Goal: Task Accomplishment & Management: Use online tool/utility

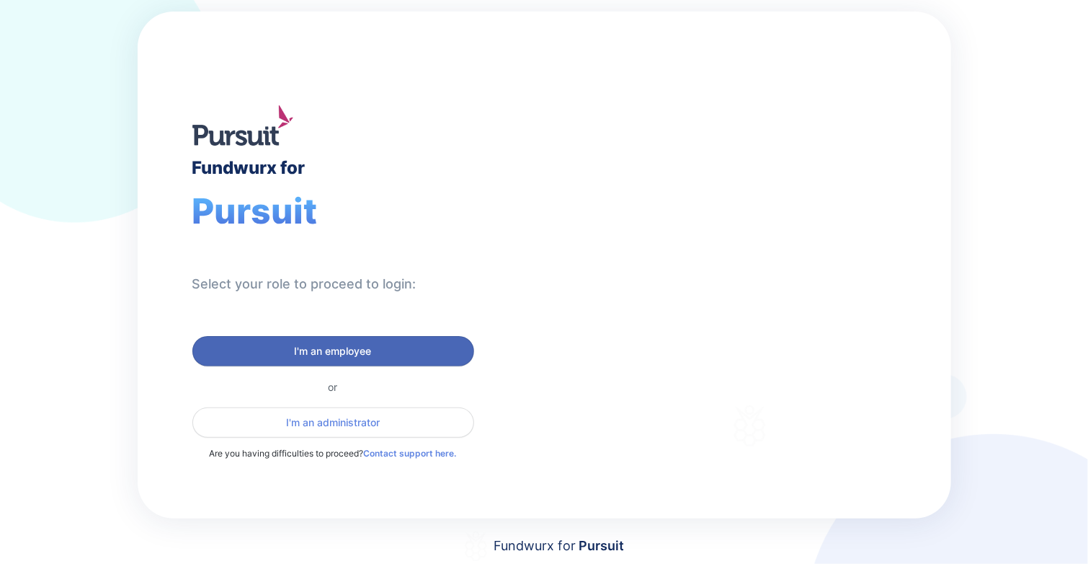
click at [334, 344] on span "I'm an employee" at bounding box center [333, 351] width 77 height 14
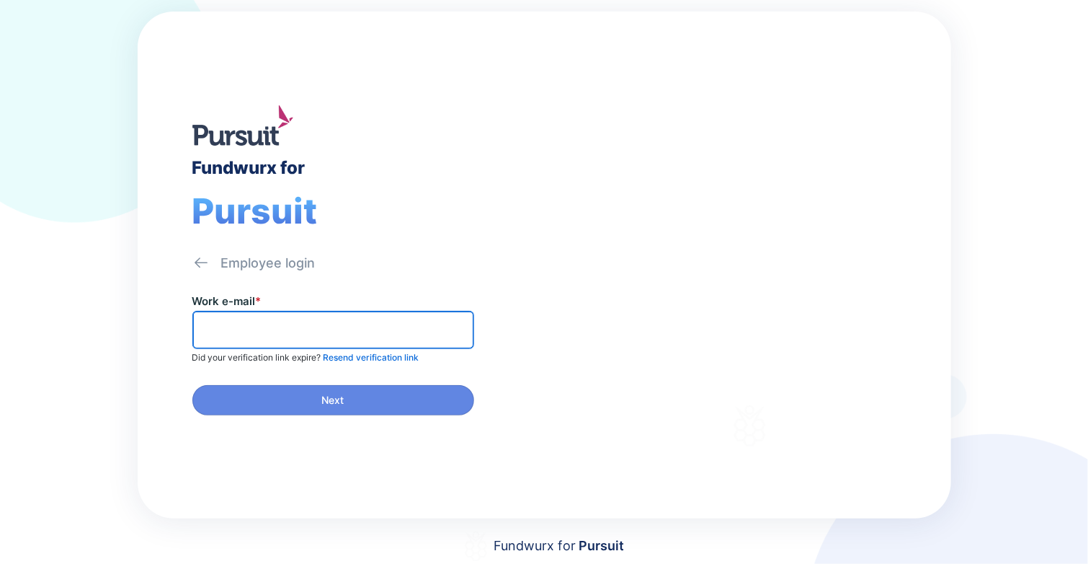
click at [343, 329] on input "text" at bounding box center [333, 330] width 269 height 22
type input "**********"
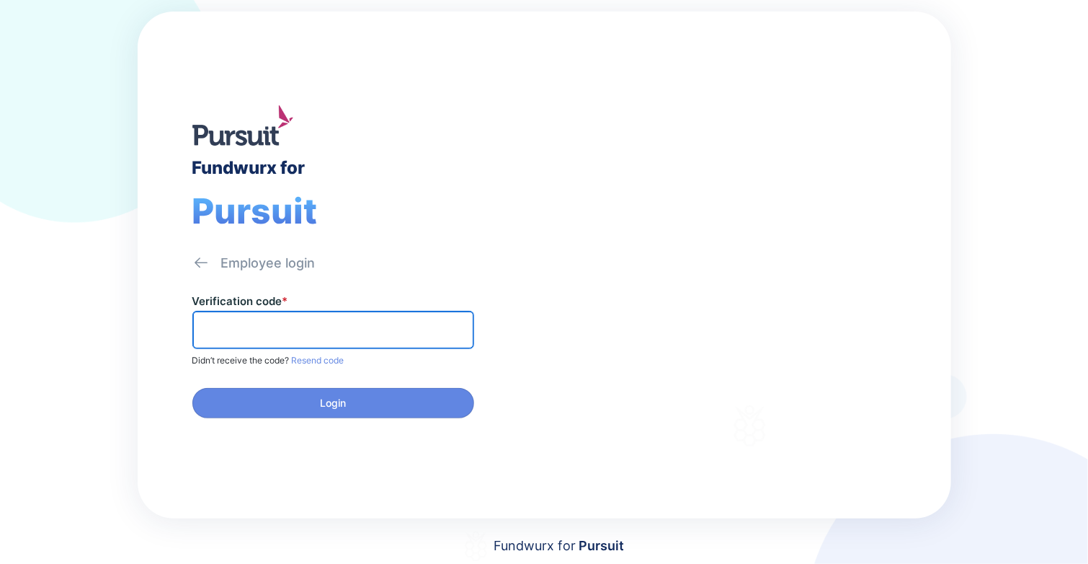
click at [342, 329] on input "text" at bounding box center [333, 330] width 269 height 22
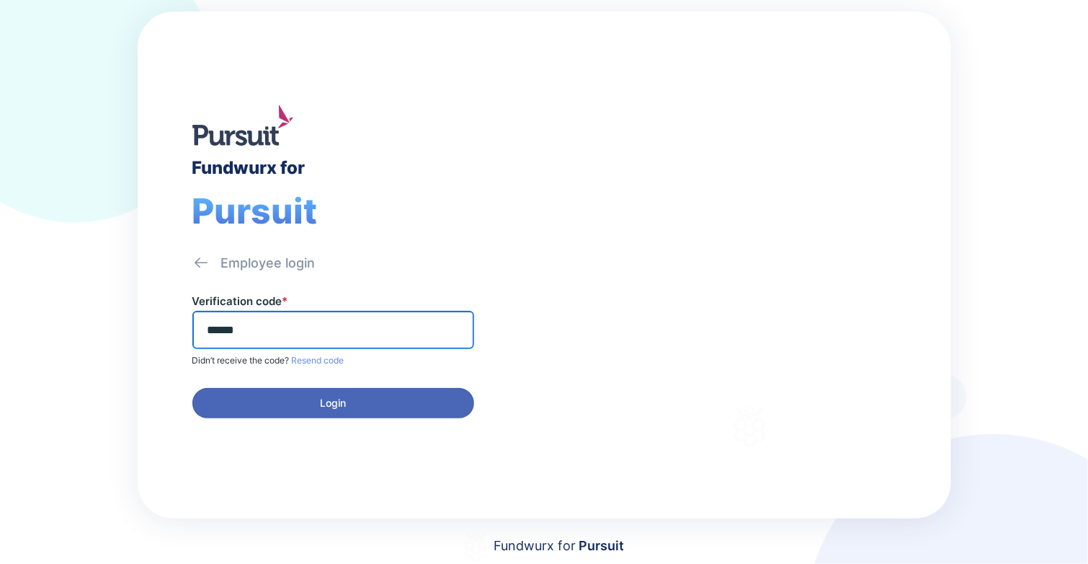
type input "******"
click at [321, 396] on span "Login" at bounding box center [333, 403] width 26 height 14
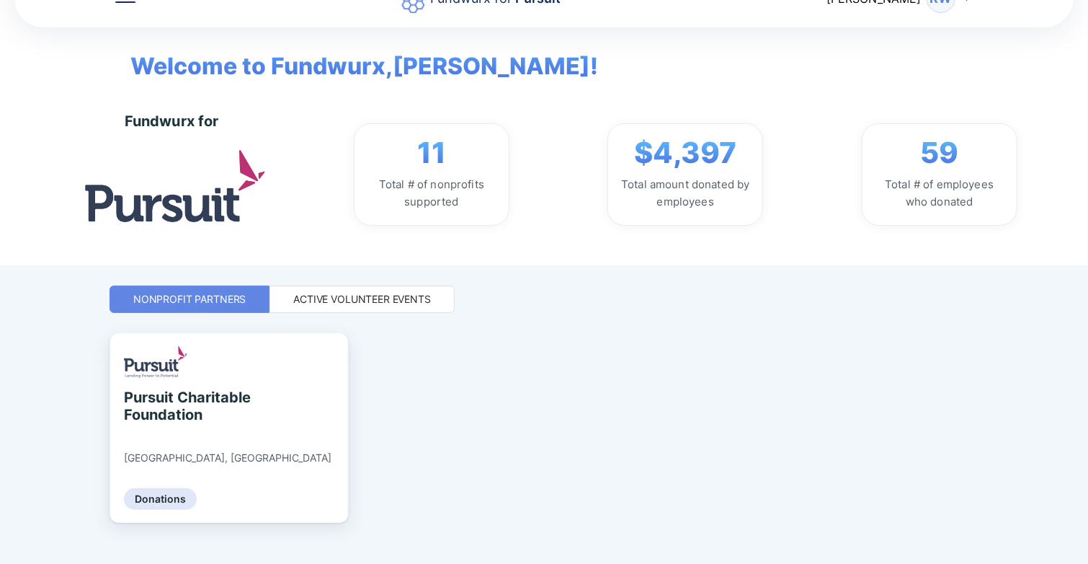
scroll to position [61, 0]
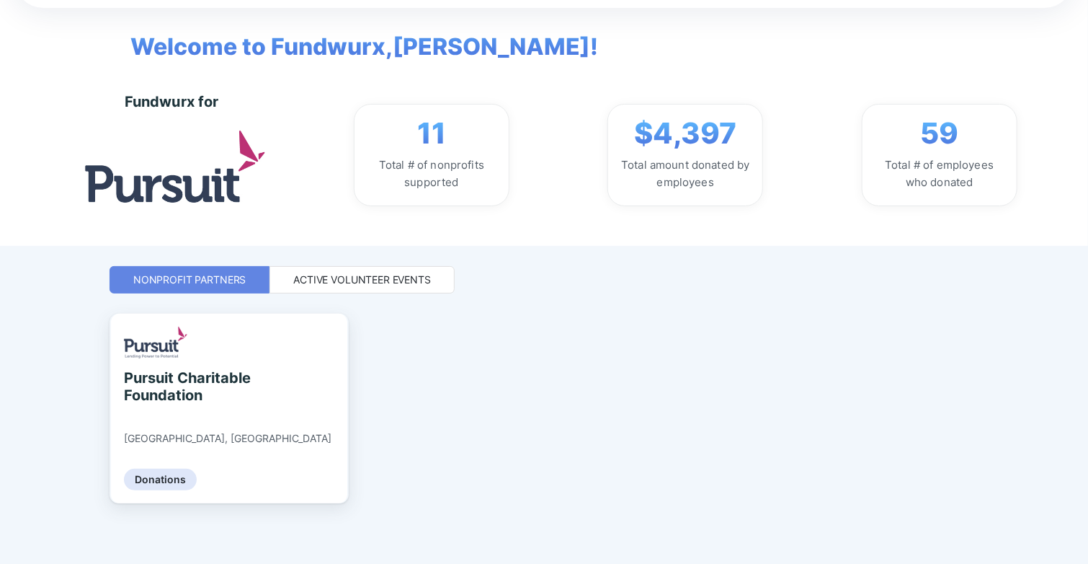
click at [395, 283] on div "Active Volunteer Events" at bounding box center [362, 279] width 138 height 14
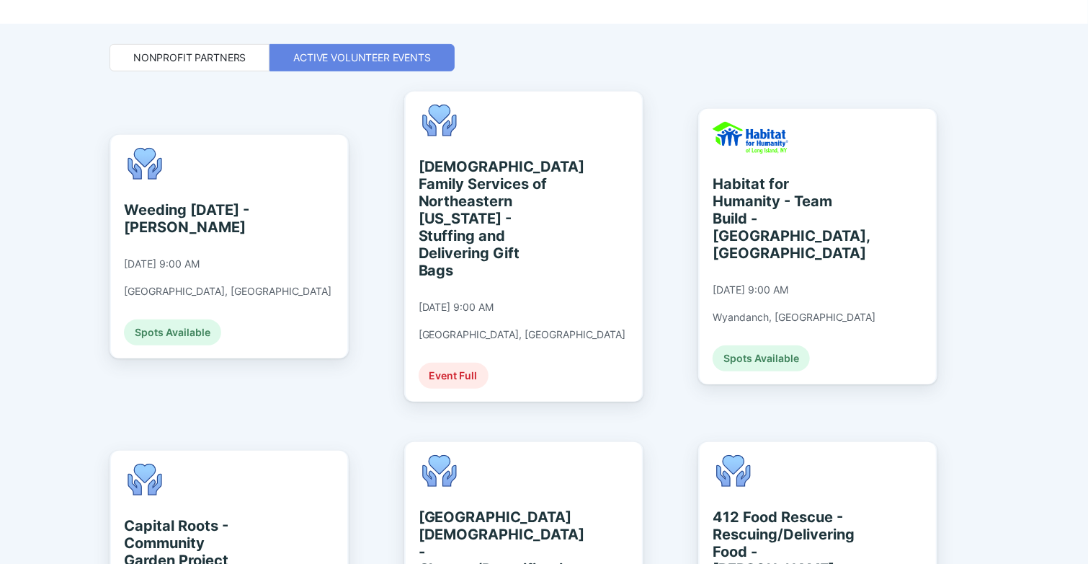
scroll to position [258, 0]
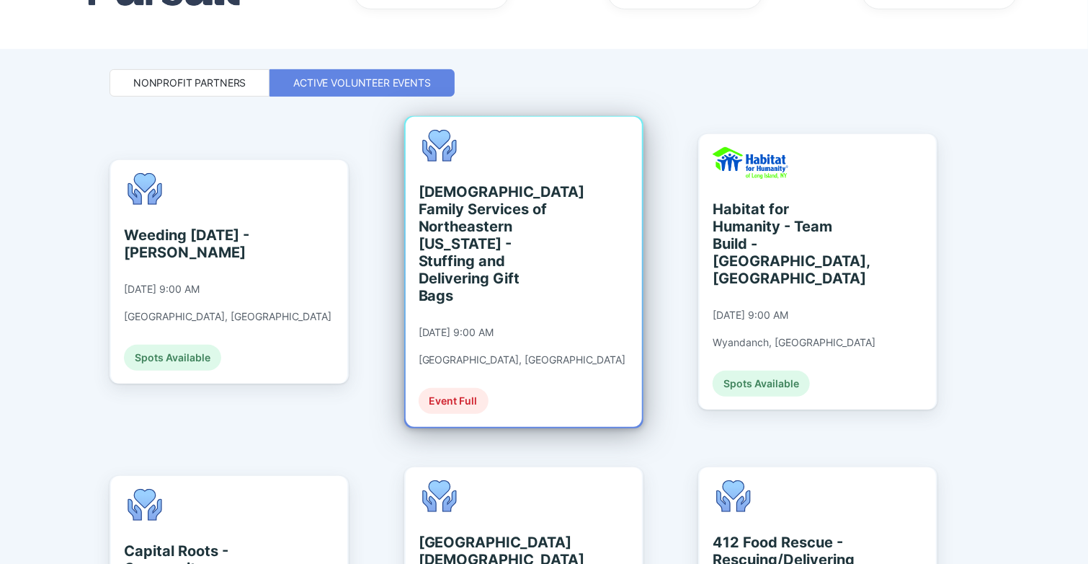
click at [522, 348] on div "[DEMOGRAPHIC_DATA] Family Services of [GEOGRAPHIC_DATA][US_STATE] - Stuffing an…" at bounding box center [523, 272] width 208 height 284
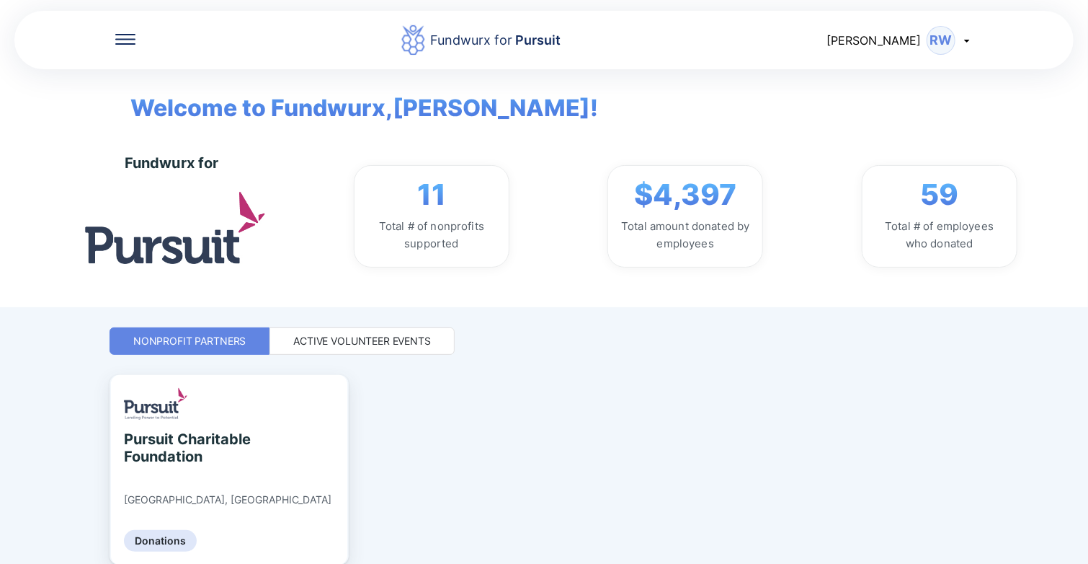
click at [946, 45] on div "RW" at bounding box center [941, 40] width 29 height 29
click at [888, 115] on div "Log out" at bounding box center [883, 114] width 43 height 14
